Goal: Navigation & Orientation: Go to known website

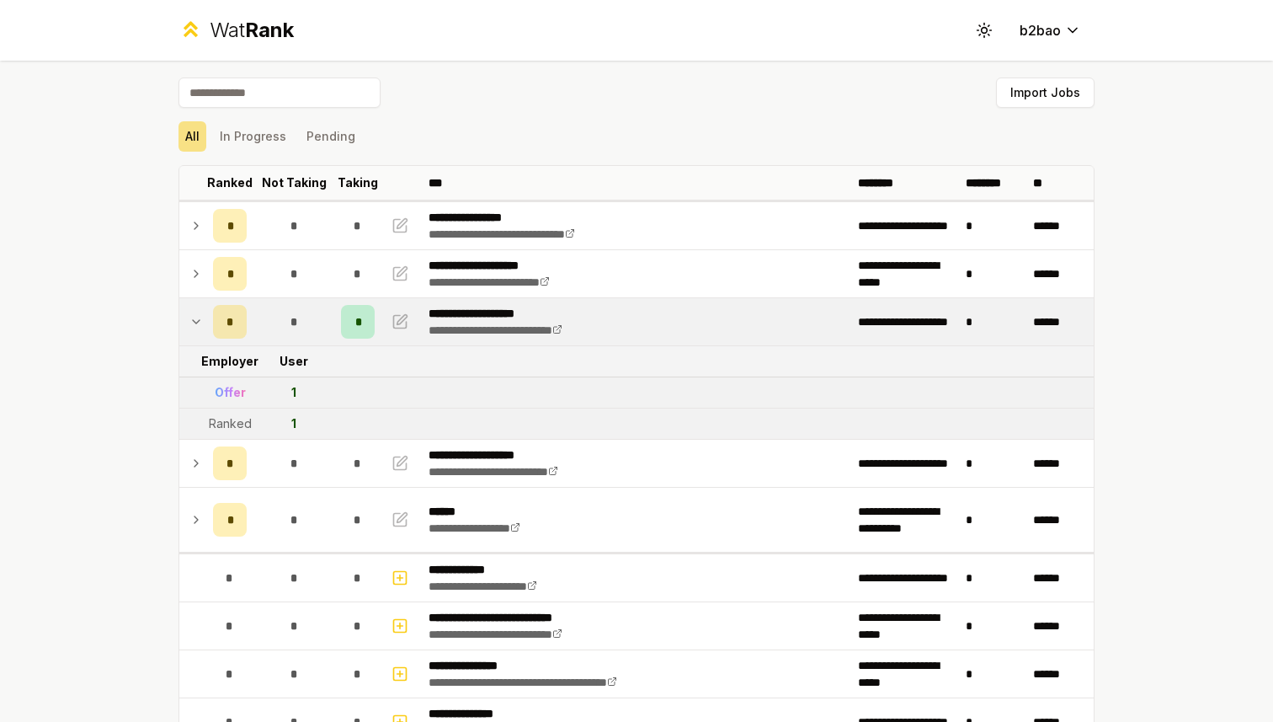
click at [234, 32] on div "Wat Rank" at bounding box center [252, 30] width 84 height 27
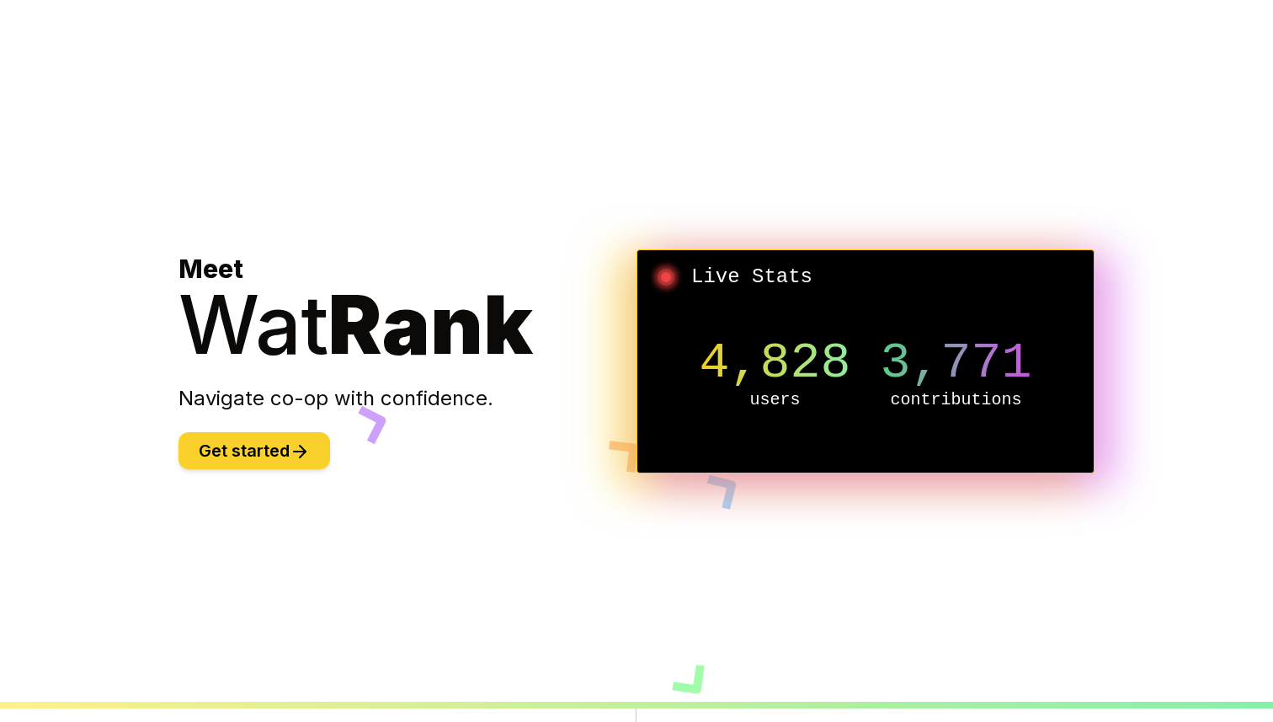
click at [271, 458] on button "Get started" at bounding box center [255, 450] width 152 height 37
